Goal: Task Accomplishment & Management: Use online tool/utility

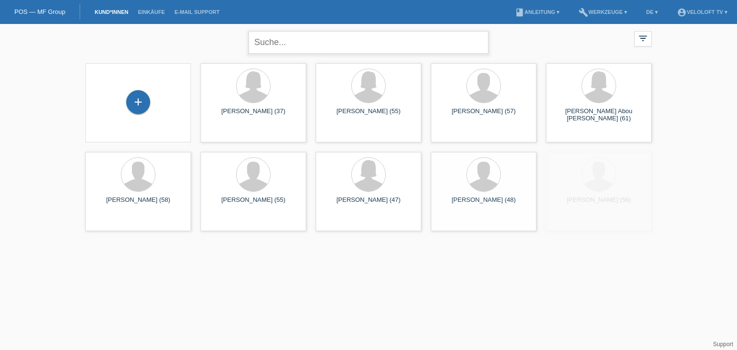
click at [345, 41] on input "text" at bounding box center [369, 42] width 240 height 23
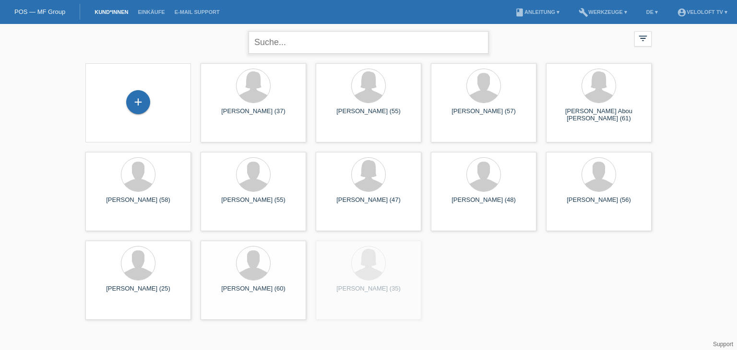
paste input "Stauffer Michel"
type input "Stauffer Michel"
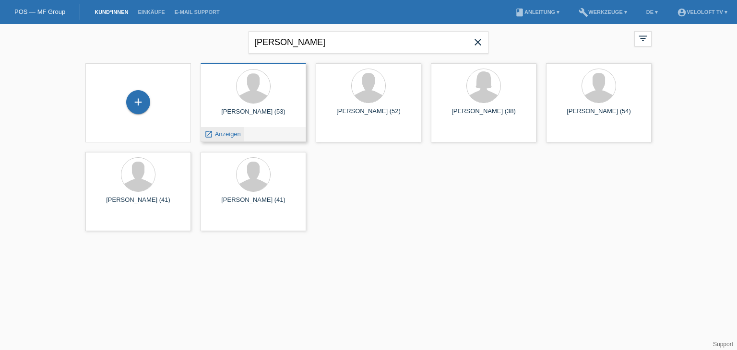
click at [231, 133] on span "Anzeigen" at bounding box center [228, 133] width 26 height 7
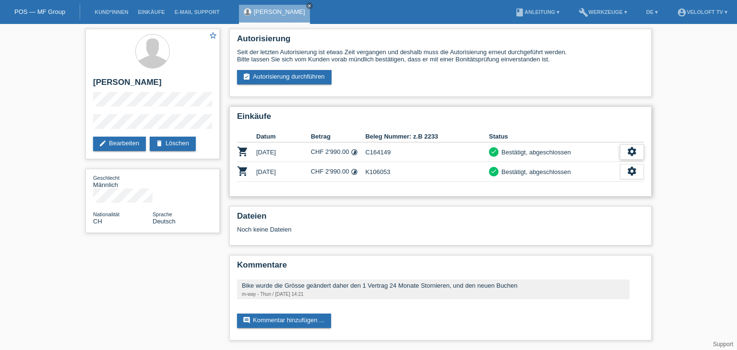
click at [629, 151] on icon "settings" at bounding box center [632, 151] width 11 height 11
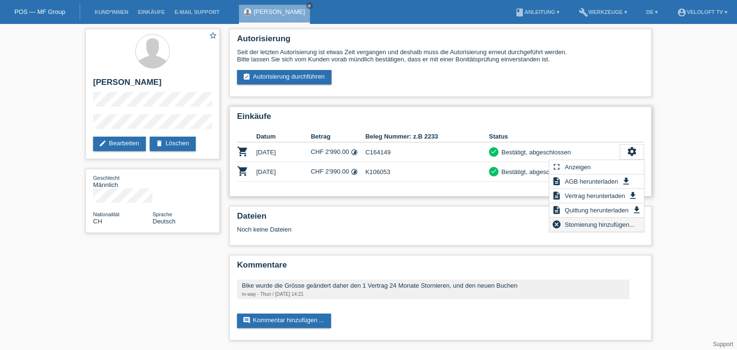
click at [613, 222] on span "Stornierung hinzufügen..." at bounding box center [599, 225] width 72 height 12
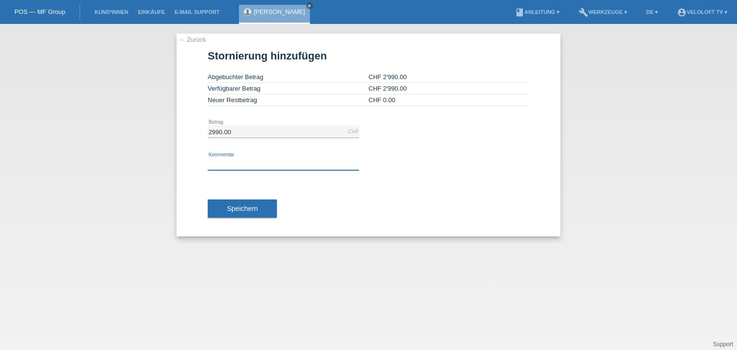
click at [257, 160] on input "text" at bounding box center [283, 164] width 151 height 12
type input "Kunde hat das Bike Retoure gegeben"
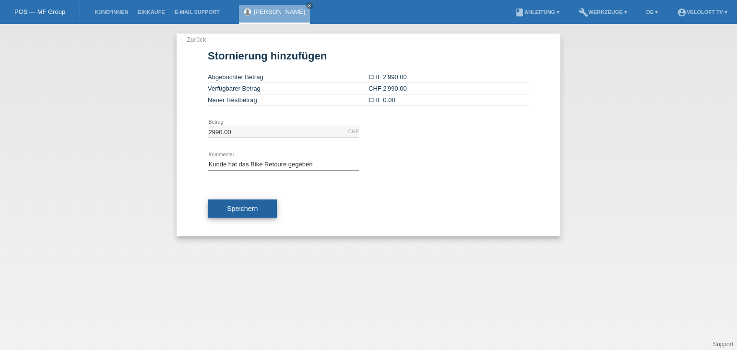
click at [264, 211] on button "Speichern" at bounding box center [242, 209] width 69 height 18
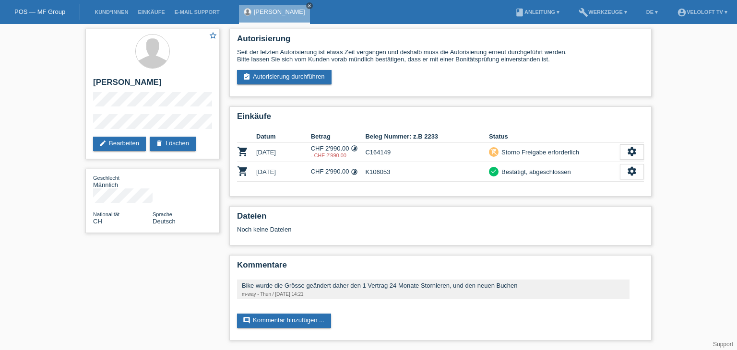
click at [307, 4] on icon "close" at bounding box center [309, 5] width 5 height 5
click at [115, 13] on link "Kund*innen" at bounding box center [111, 12] width 43 height 6
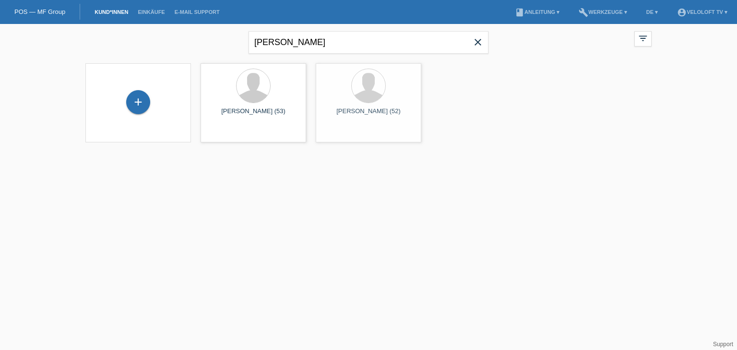
click at [476, 41] on icon "close" at bounding box center [478, 42] width 12 height 12
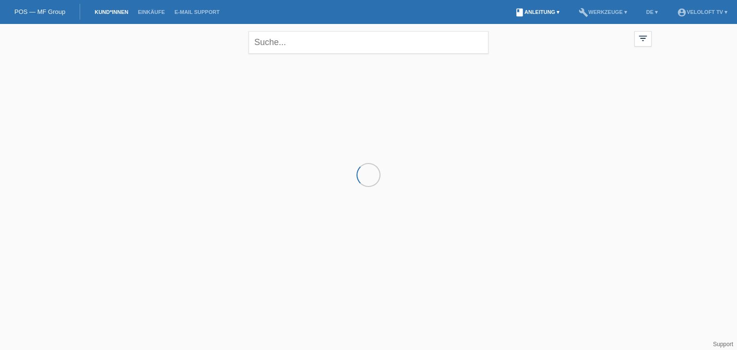
click at [542, 12] on link "book Anleitung ▾" at bounding box center [537, 12] width 54 height 6
click at [537, 23] on link "Anleitung mit KKG" at bounding box center [519, 23] width 51 height 7
